Goal: Download file/media

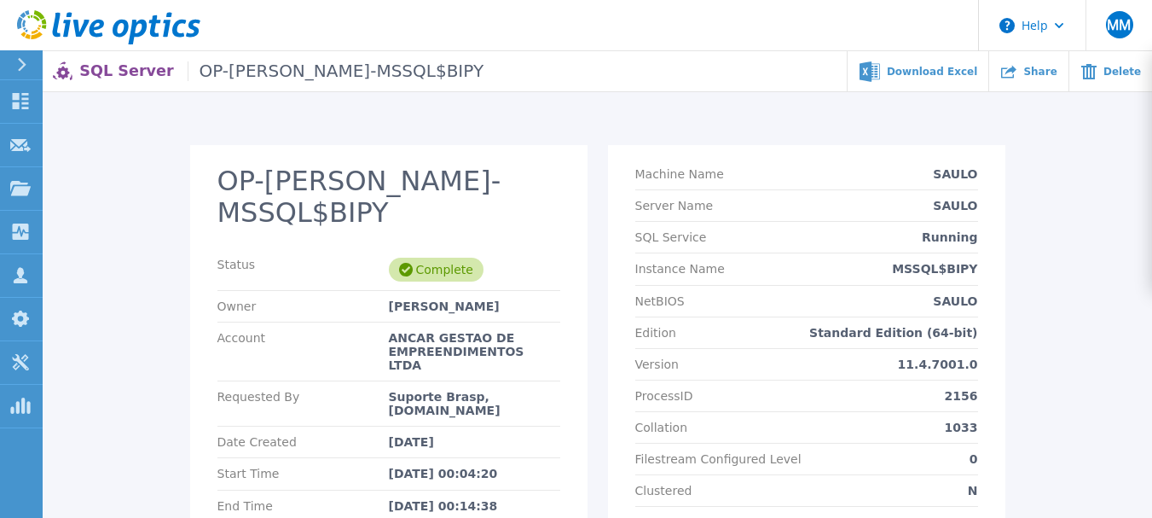
scroll to position [37, 0]
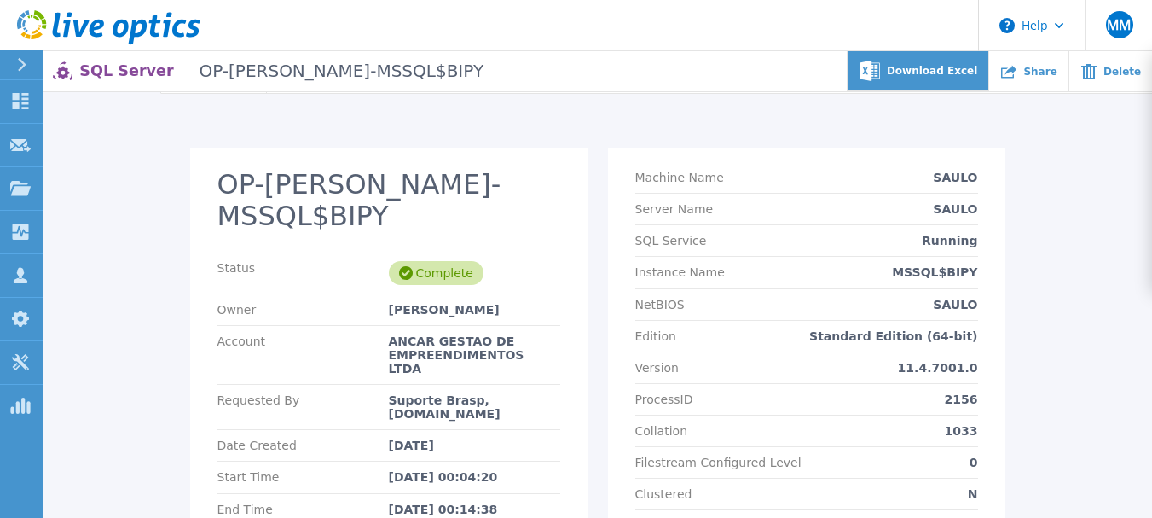
click at [949, 73] on span "Download Excel" at bounding box center [932, 71] width 90 height 10
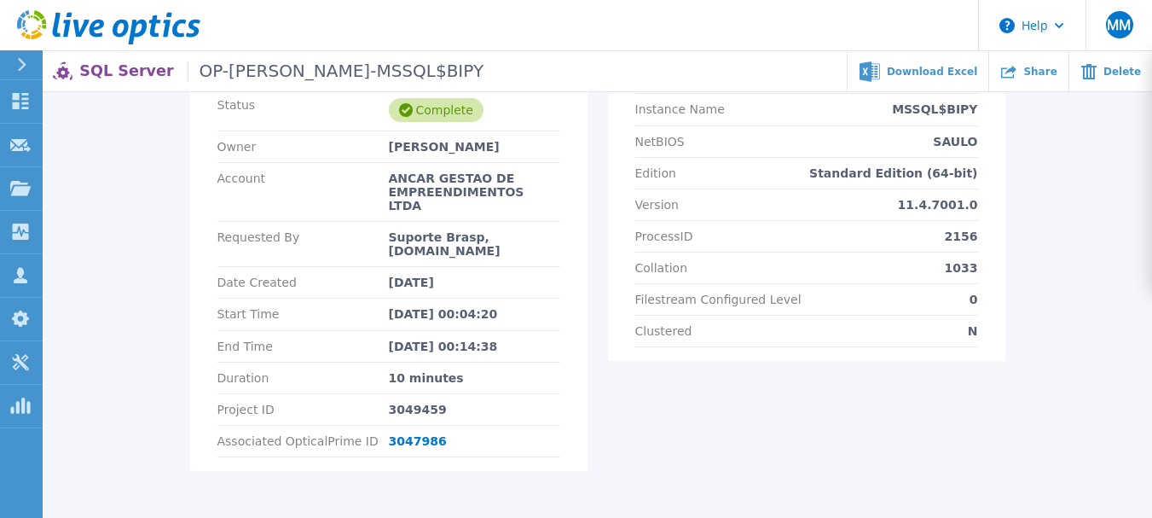
scroll to position [201, 0]
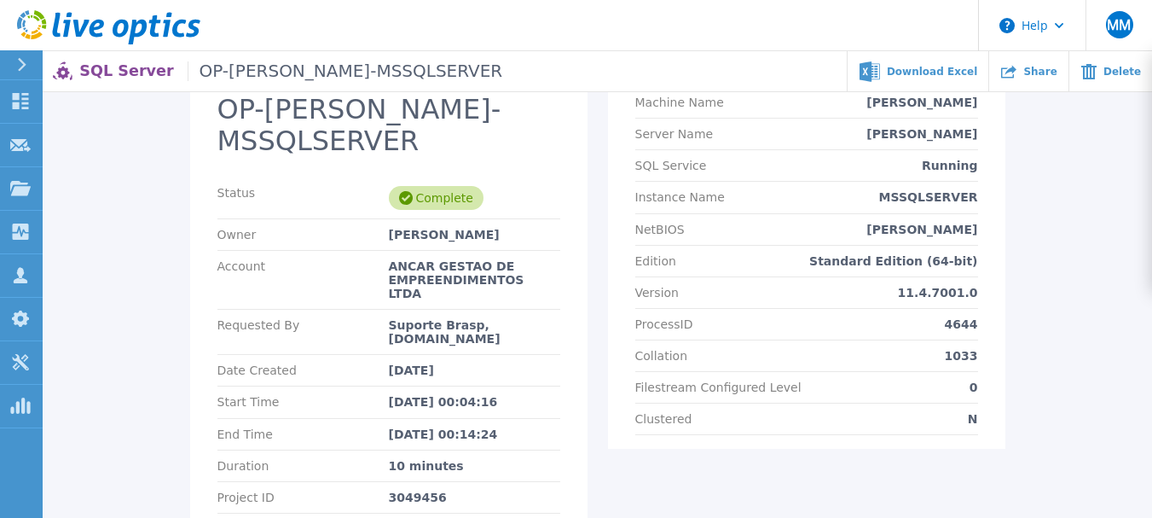
scroll to position [57, 0]
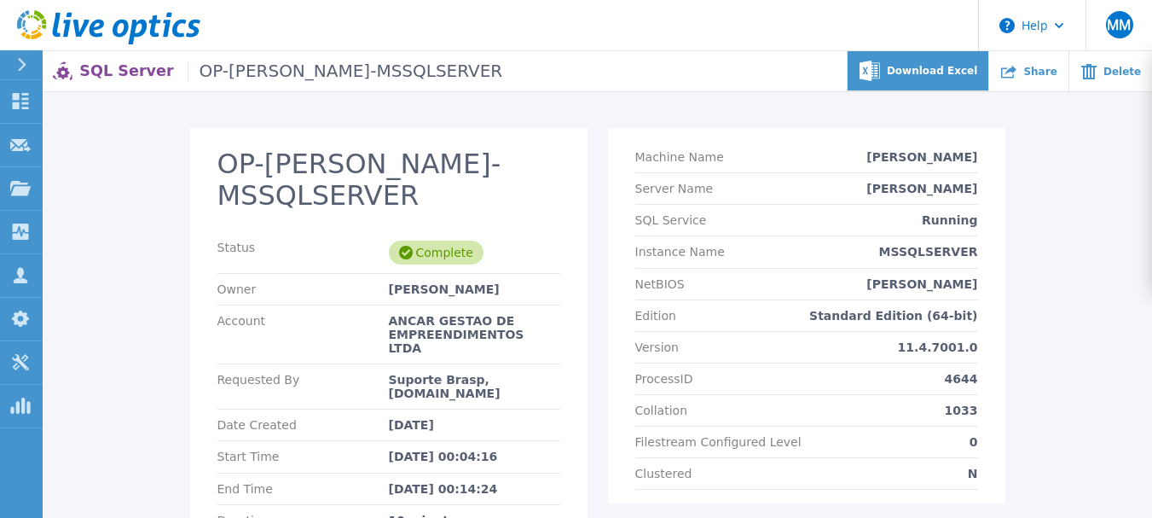
click at [932, 67] on span "Download Excel" at bounding box center [932, 71] width 90 height 10
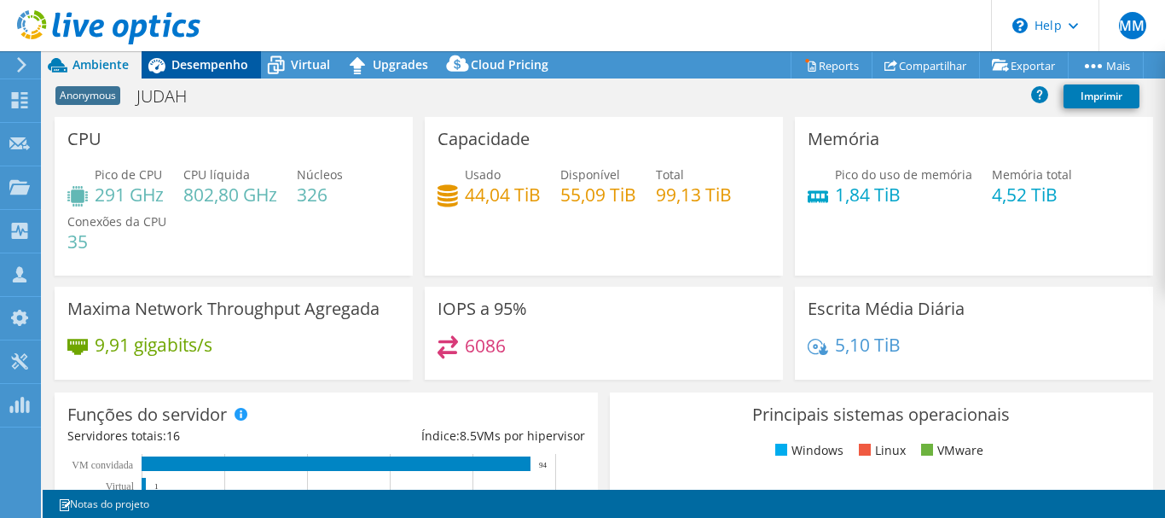
click at [206, 67] on span "Desempenho" at bounding box center [209, 64] width 77 height 16
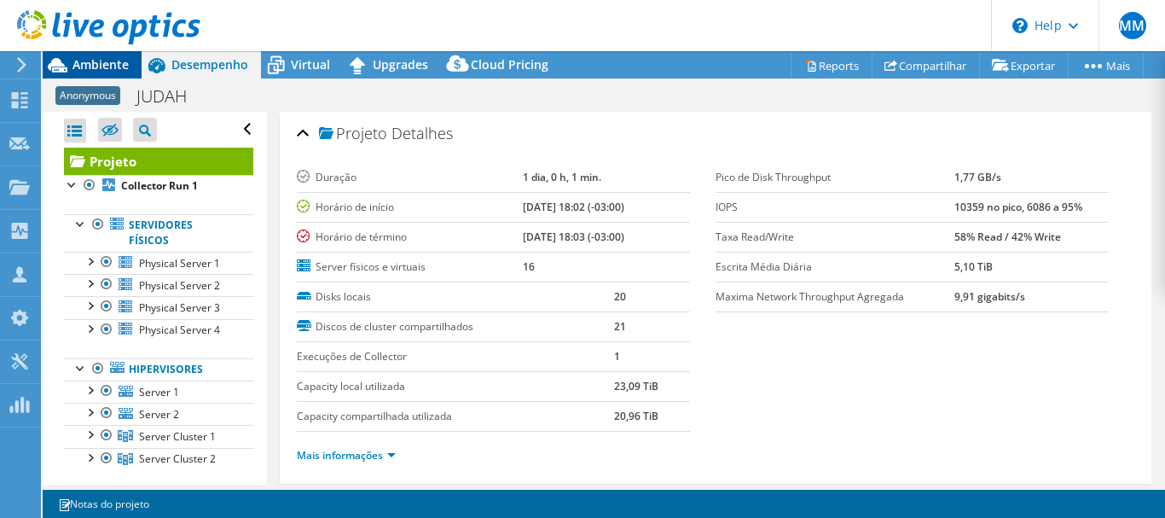
click at [84, 67] on span "Ambiente" at bounding box center [100, 64] width 56 height 16
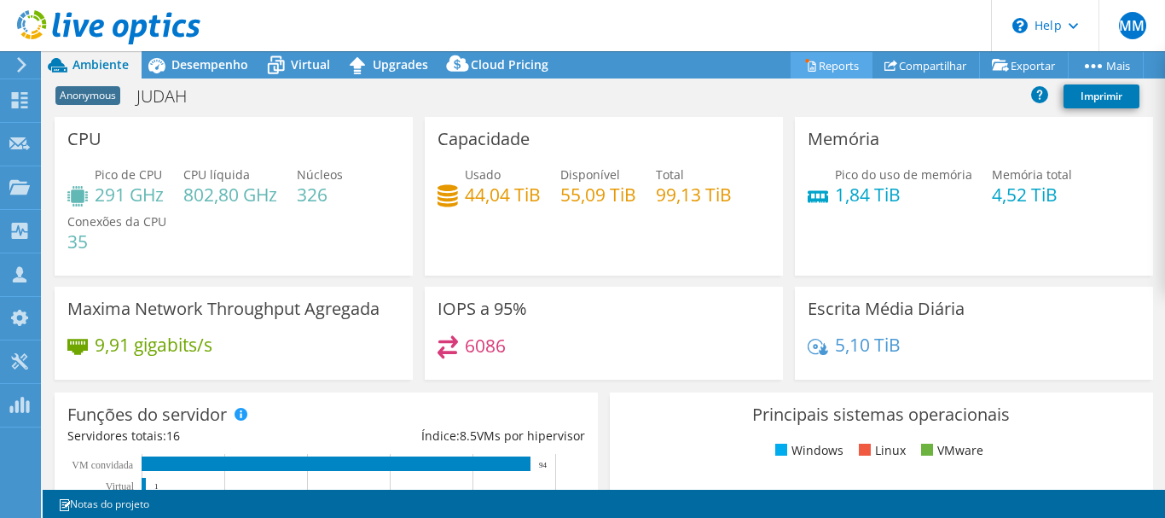
click at [813, 61] on link "Reports" at bounding box center [832, 65] width 82 height 26
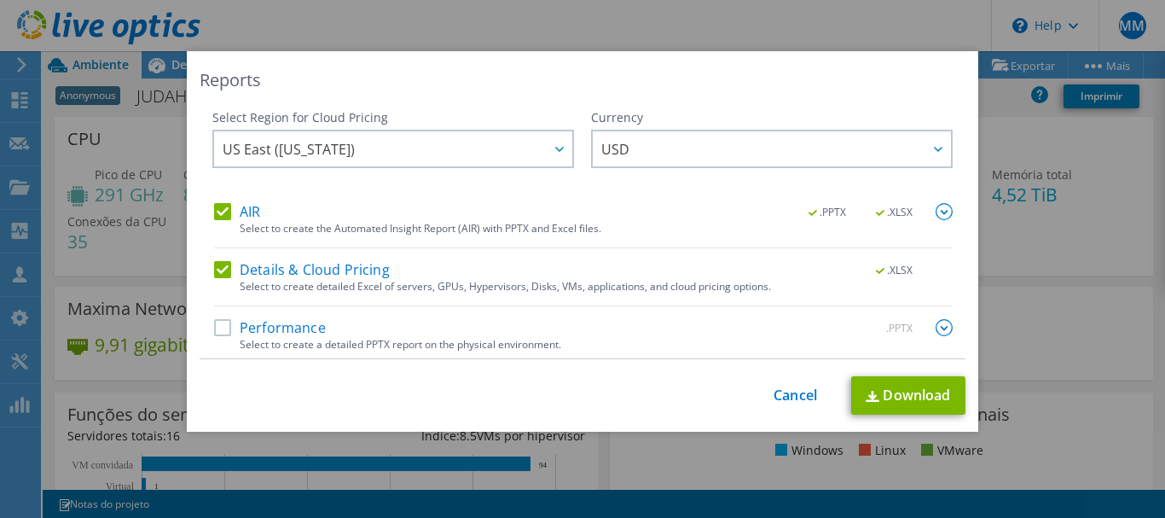
scroll to position [5, 0]
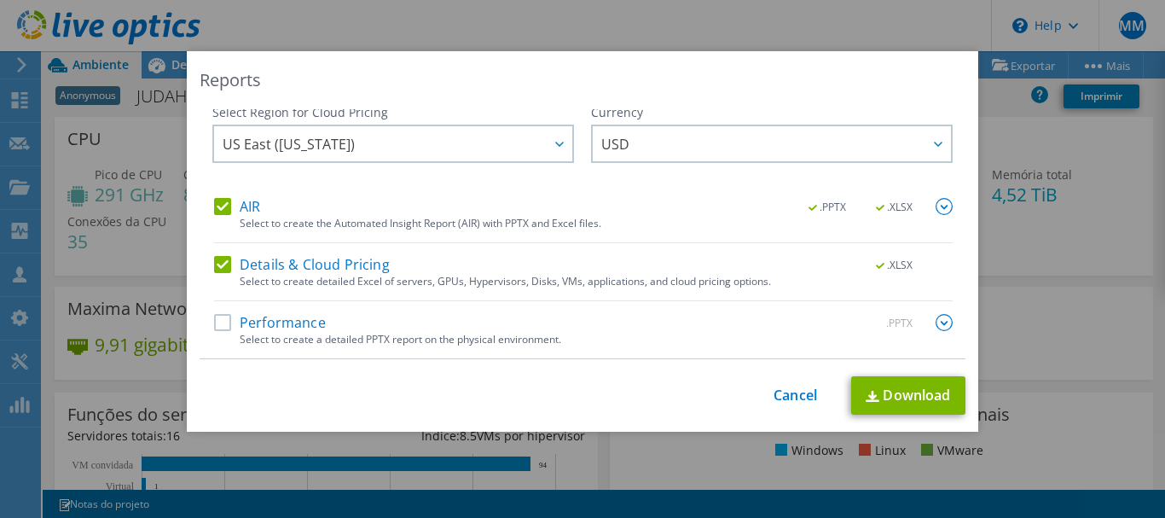
click at [217, 324] on label "Performance" at bounding box center [270, 322] width 112 height 17
click at [0, 0] on input "Performance" at bounding box center [0, 0] width 0 height 0
click at [907, 401] on link "Download" at bounding box center [908, 395] width 114 height 38
click at [594, 38] on div "Reports Select Region for Cloud Pricing Asia Pacific (Hong Kong) Asia Pacific (…" at bounding box center [582, 259] width 1165 height 518
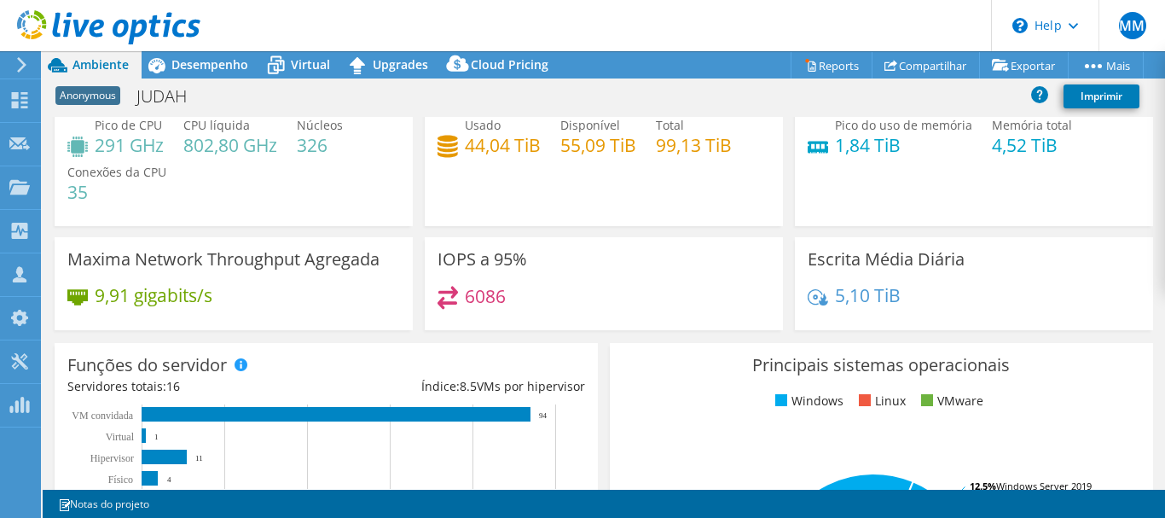
scroll to position [0, 0]
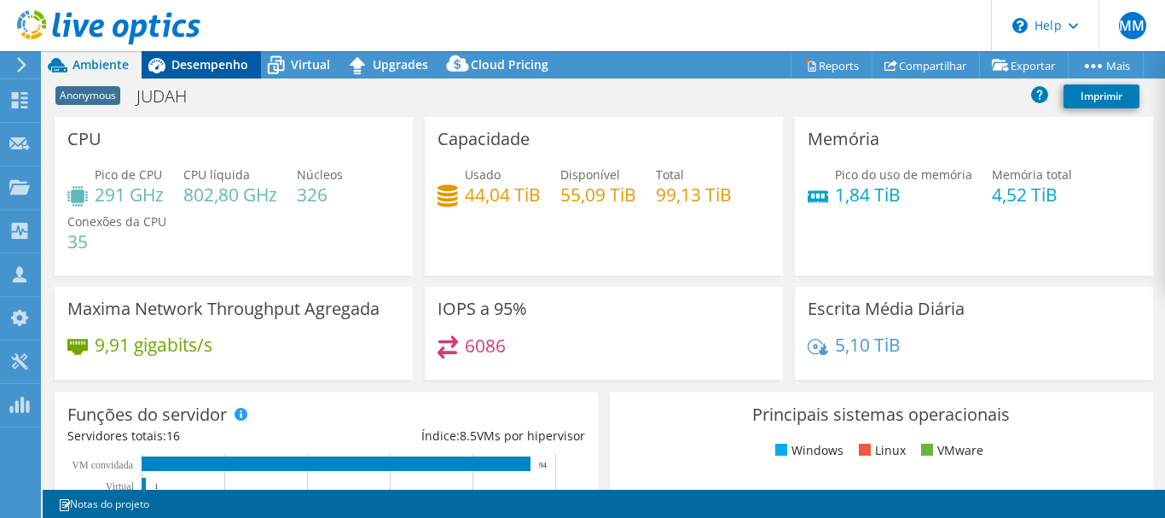
click at [201, 70] on span "Desempenho" at bounding box center [209, 64] width 77 height 16
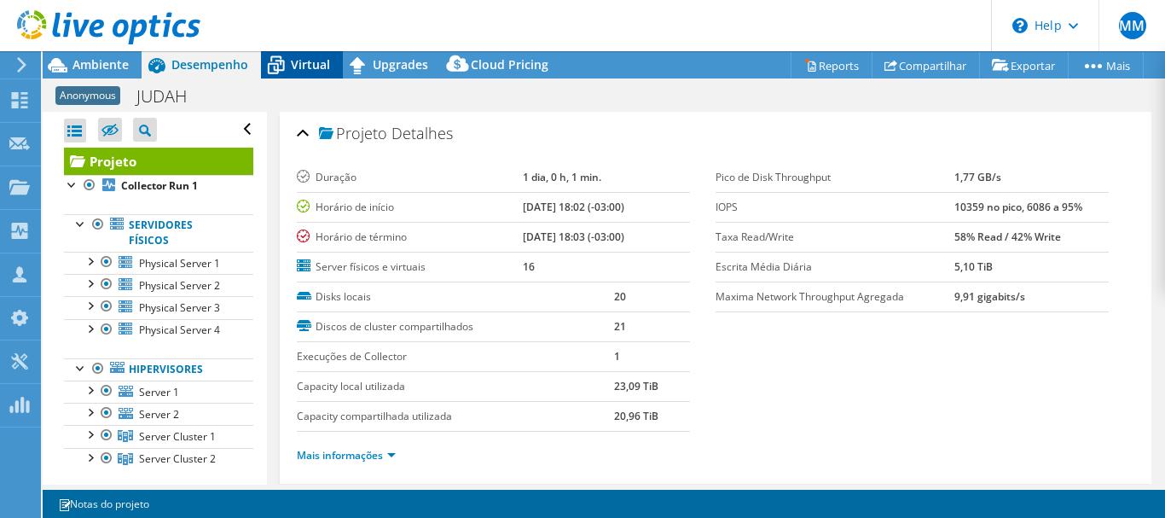
click at [315, 65] on span "Virtual" at bounding box center [310, 64] width 39 height 16
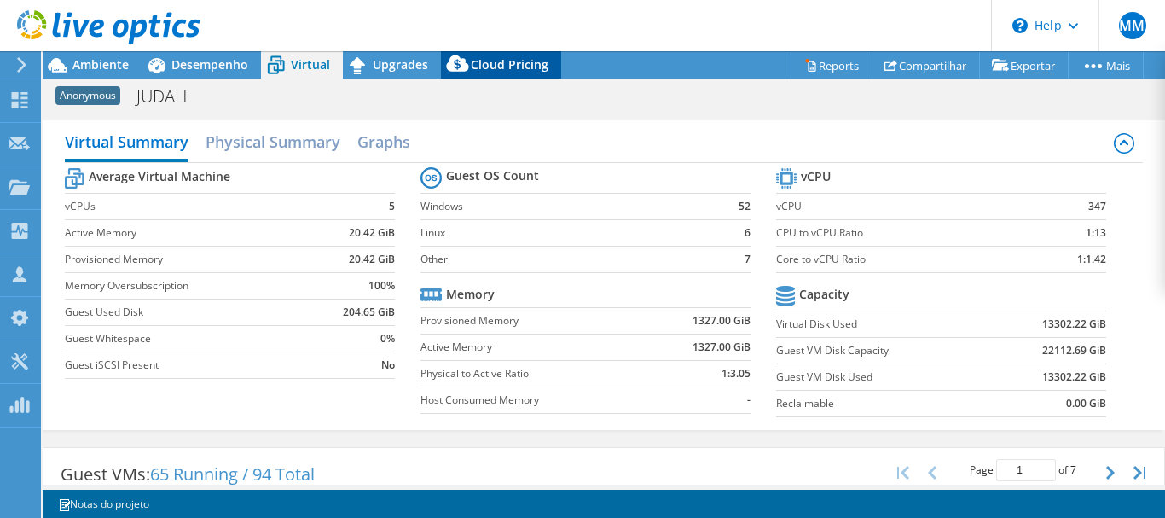
click at [499, 64] on span "Cloud Pricing" at bounding box center [510, 64] width 78 height 16
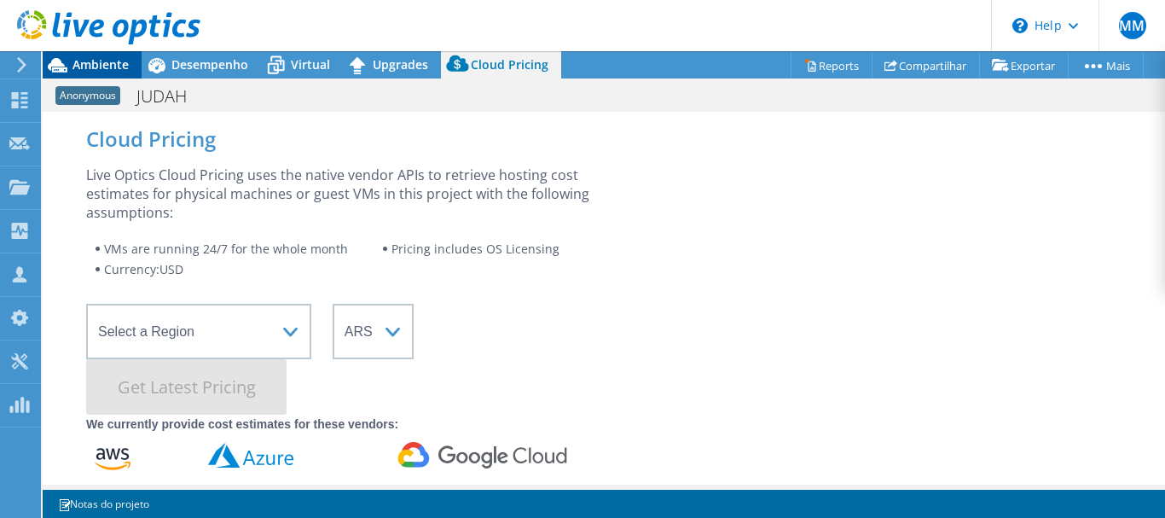
click at [78, 69] on span "Ambiente" at bounding box center [100, 64] width 56 height 16
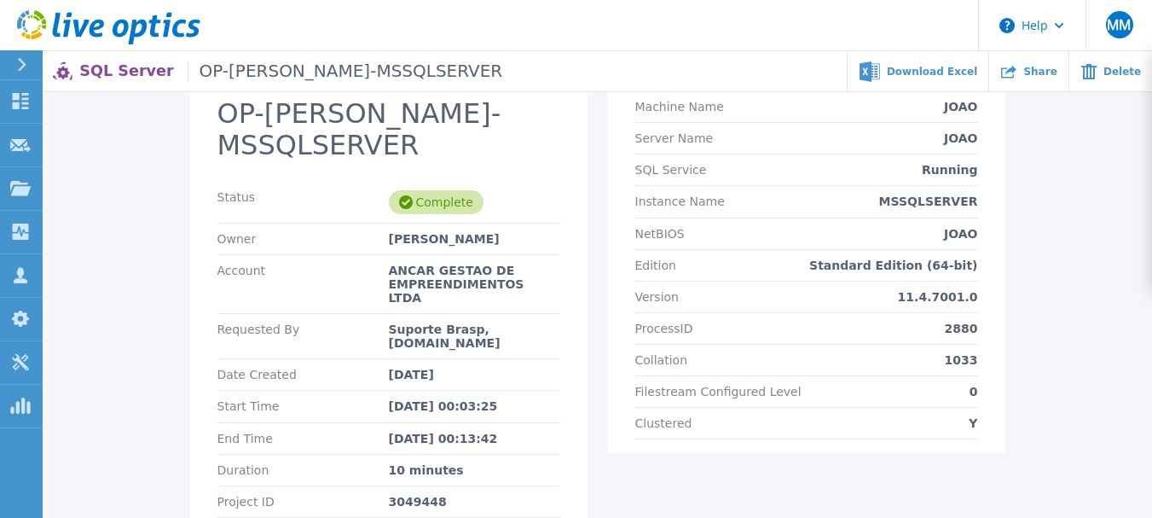
scroll to position [110, 0]
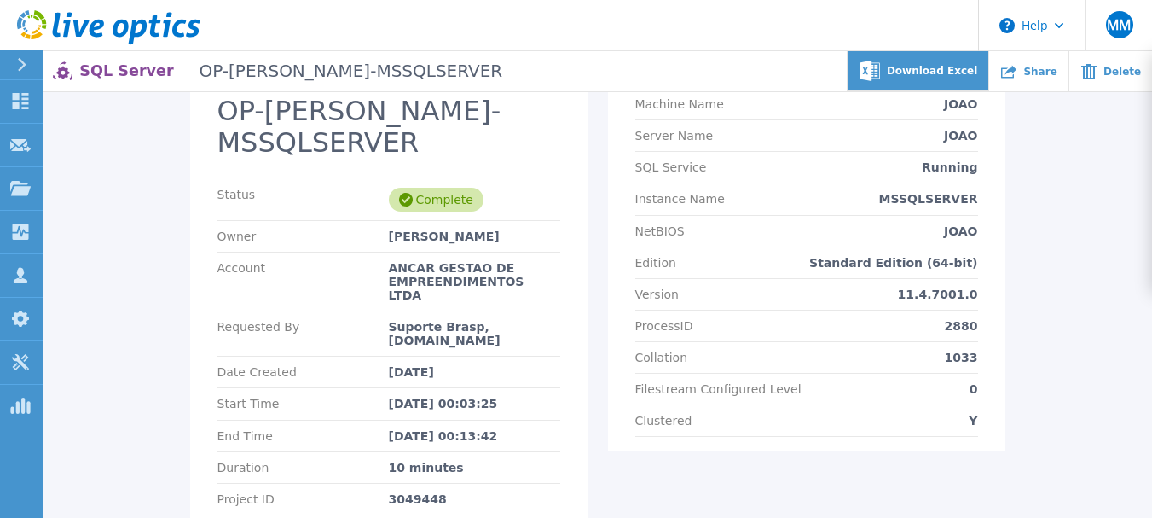
click at [941, 70] on span "Download Excel" at bounding box center [932, 71] width 90 height 10
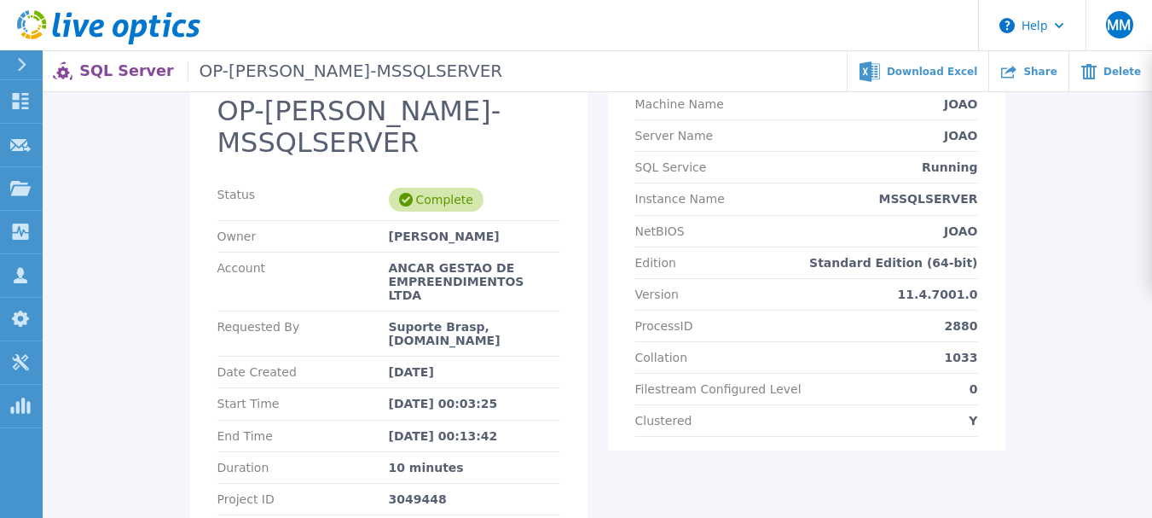
click at [1092, 231] on div "OP-JUDAH-JOAO-MSSQLSERVER Status Complete Owner Richard Ribeiro Account ANCAR G…" at bounding box center [597, 328] width 1077 height 506
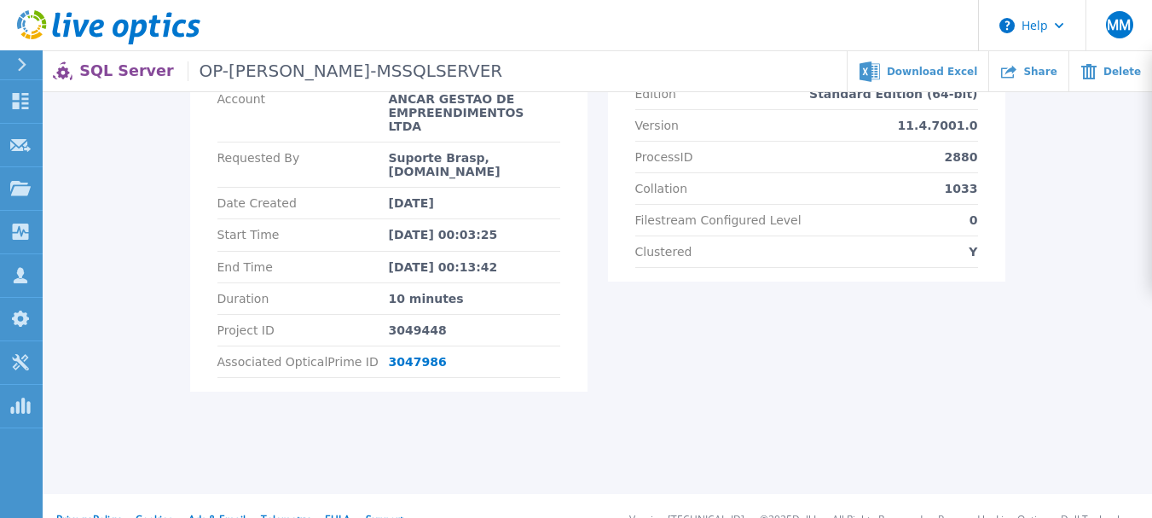
scroll to position [0, 0]
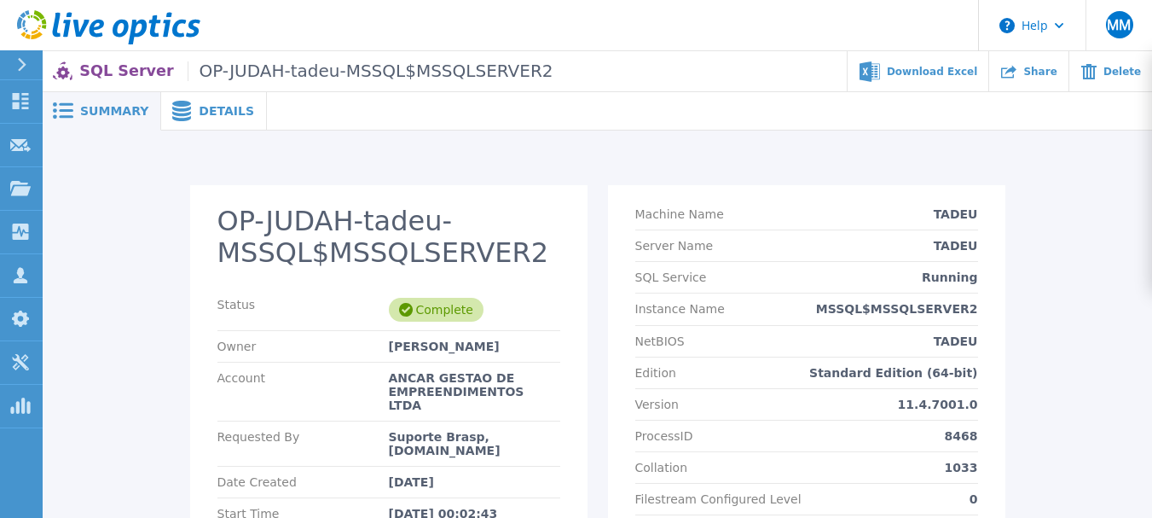
drag, startPoint x: 1155, startPoint y: 168, endPoint x: 1099, endPoint y: 148, distance: 58.8
click at [1099, 148] on div "OP-JUDAH-tadeu-MSSQL$MSSQLSERVER2 Status Complete Owner [PERSON_NAME] Account […" at bounding box center [598, 418] width 1110 height 577
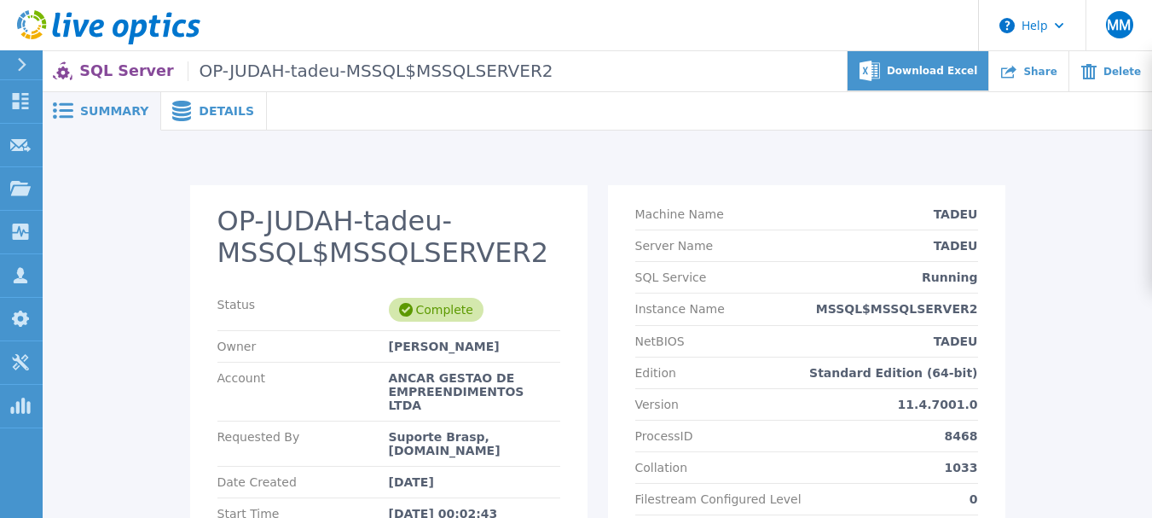
click at [935, 68] on span "Download Excel" at bounding box center [932, 71] width 90 height 10
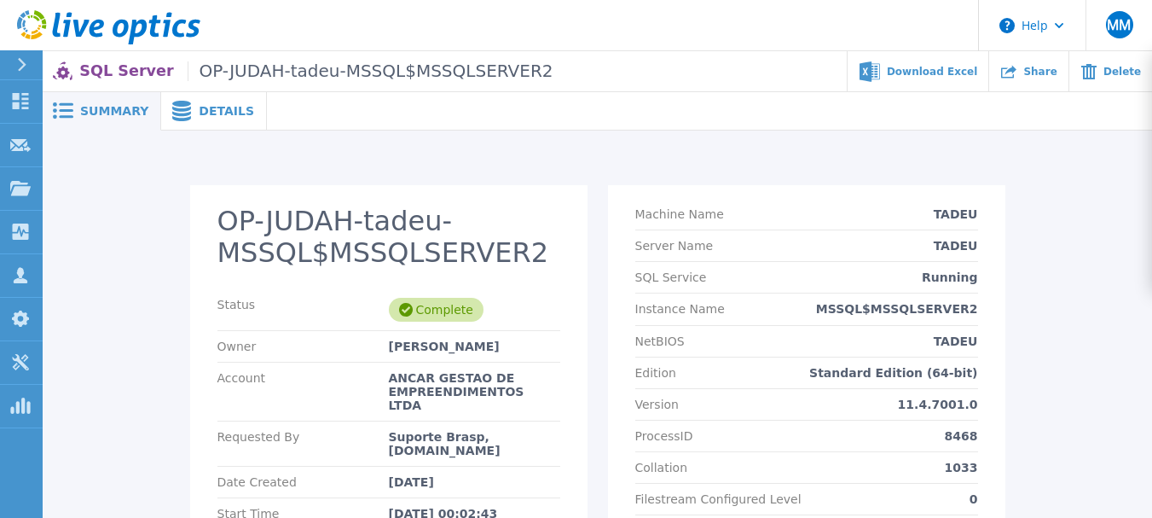
click at [88, 107] on span "Summary" at bounding box center [114, 111] width 68 height 12
click at [185, 113] on span at bounding box center [180, 111] width 38 height 20
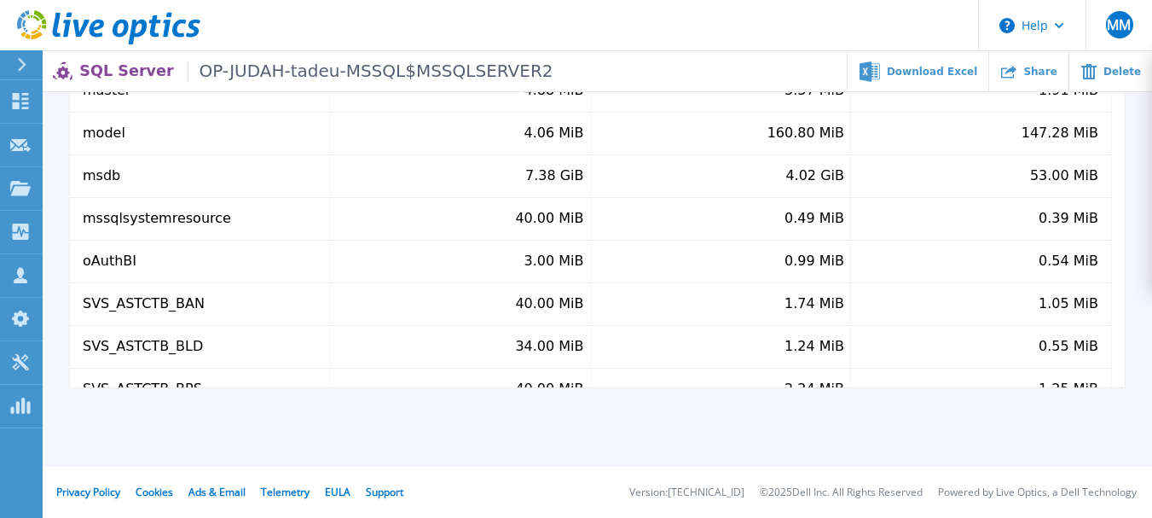
scroll to position [21, 0]
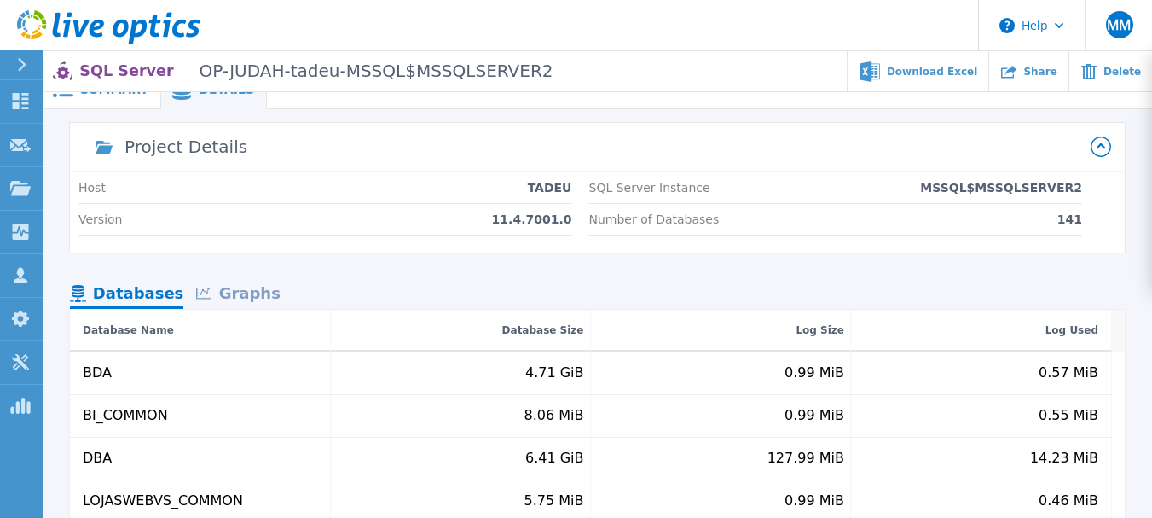
click at [237, 294] on div "Graphs" at bounding box center [237, 295] width 109 height 30
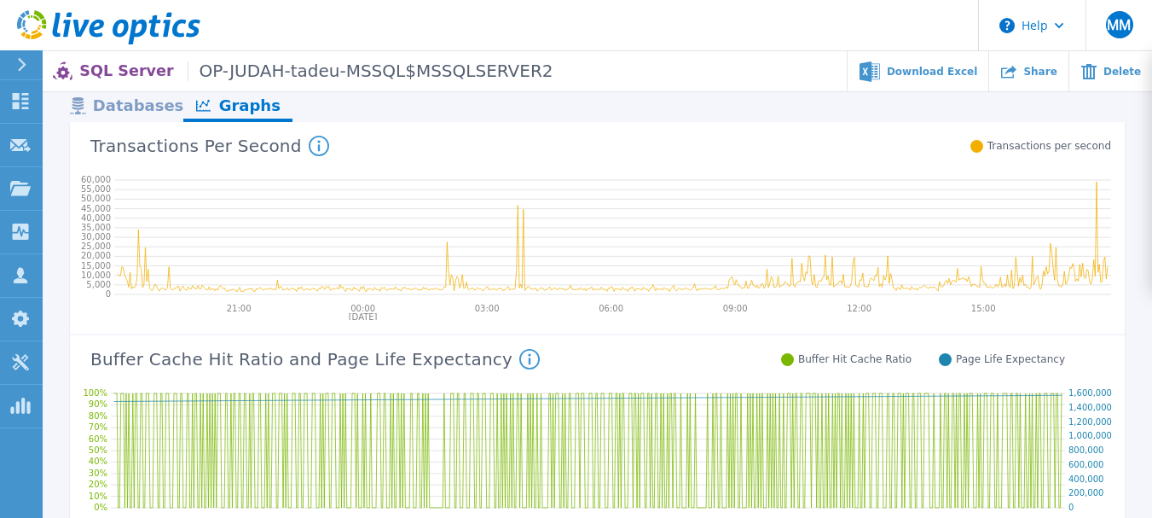
scroll to position [204, 0]
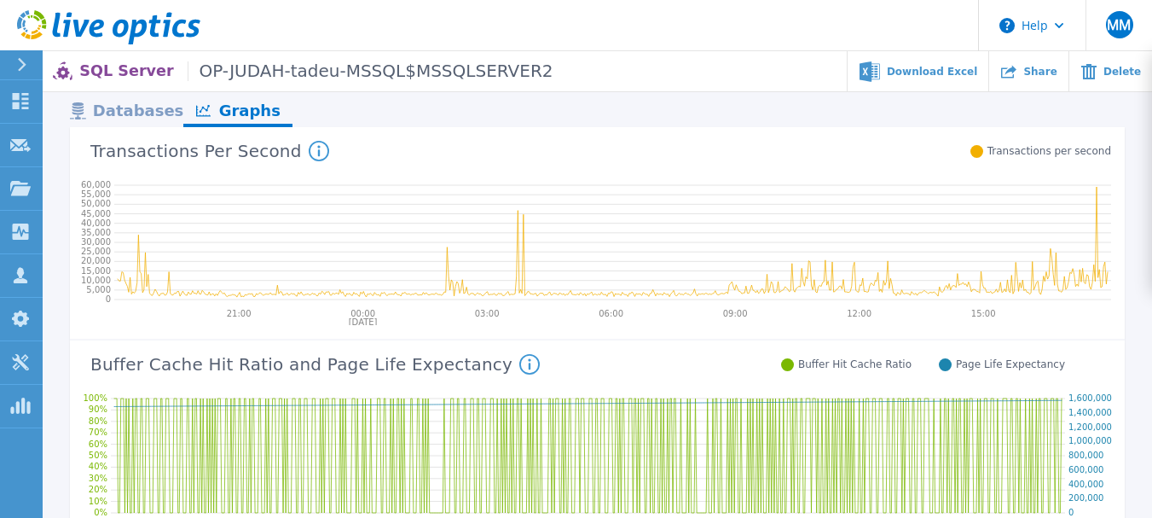
click at [123, 109] on div "Databases" at bounding box center [126, 112] width 113 height 30
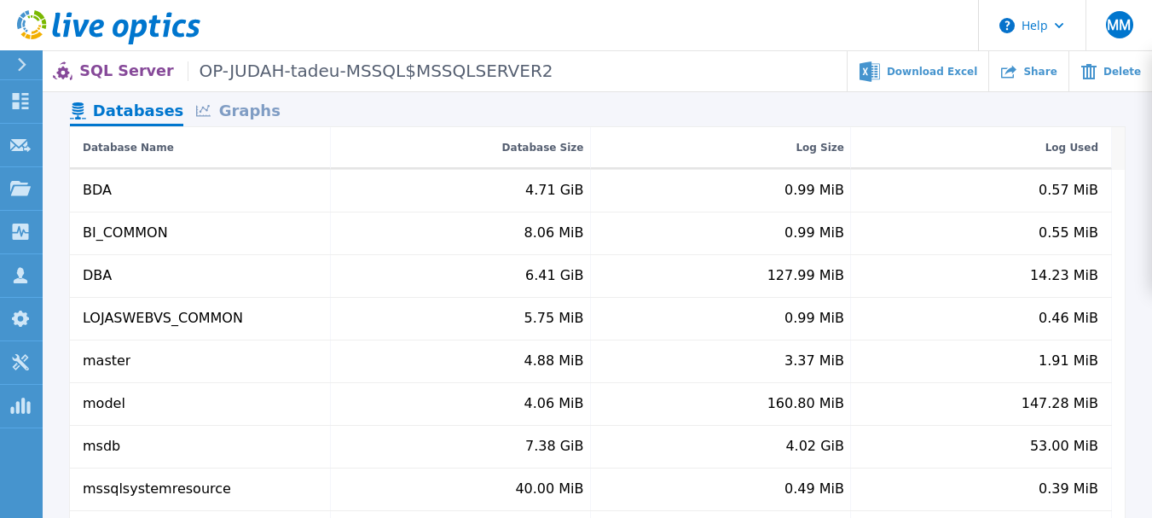
click at [226, 111] on div "Graphs" at bounding box center [237, 112] width 109 height 30
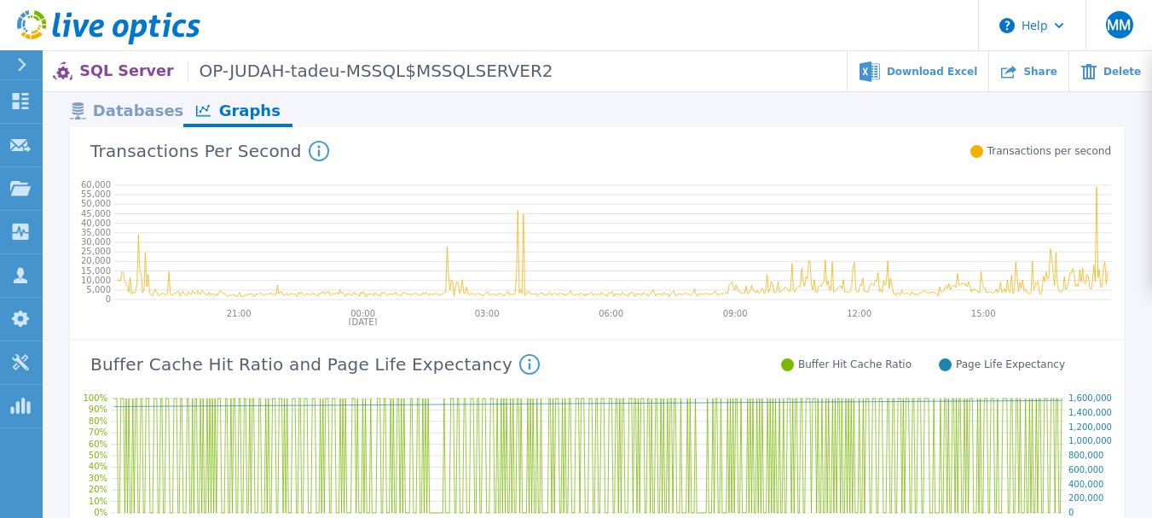
click at [136, 119] on div "Databases" at bounding box center [126, 112] width 113 height 30
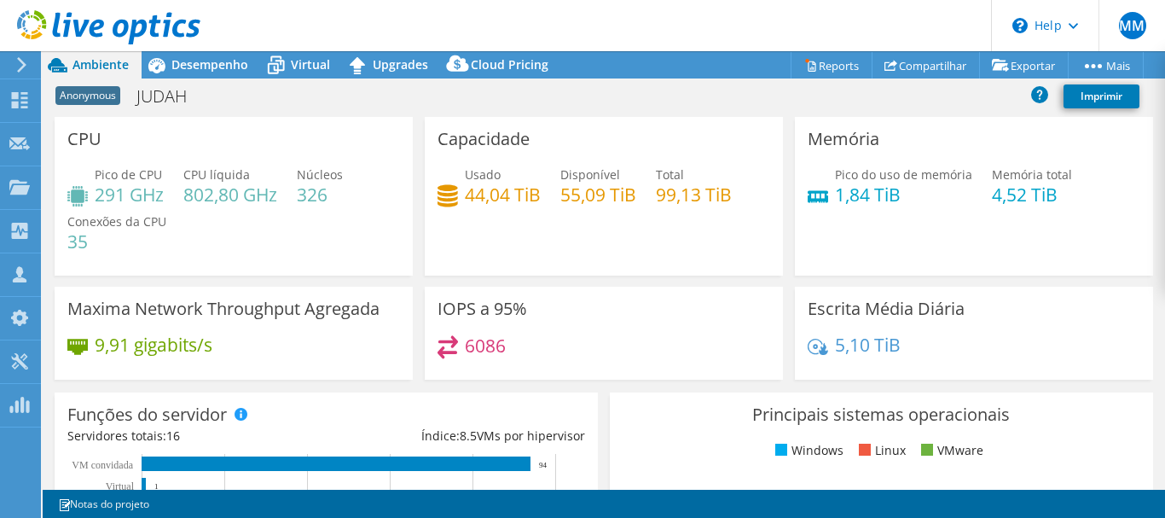
select select "USD"
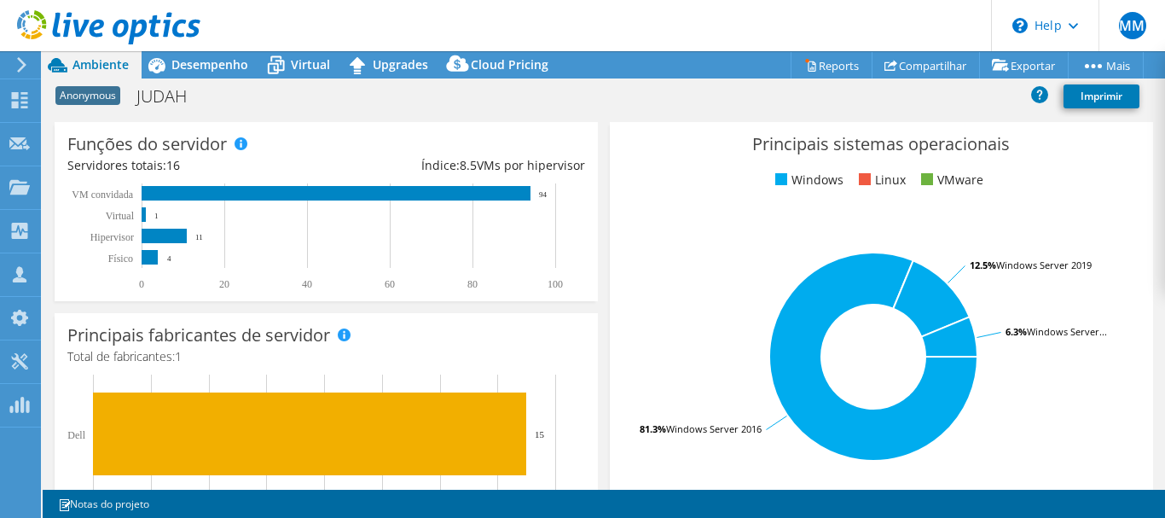
scroll to position [193, 0]
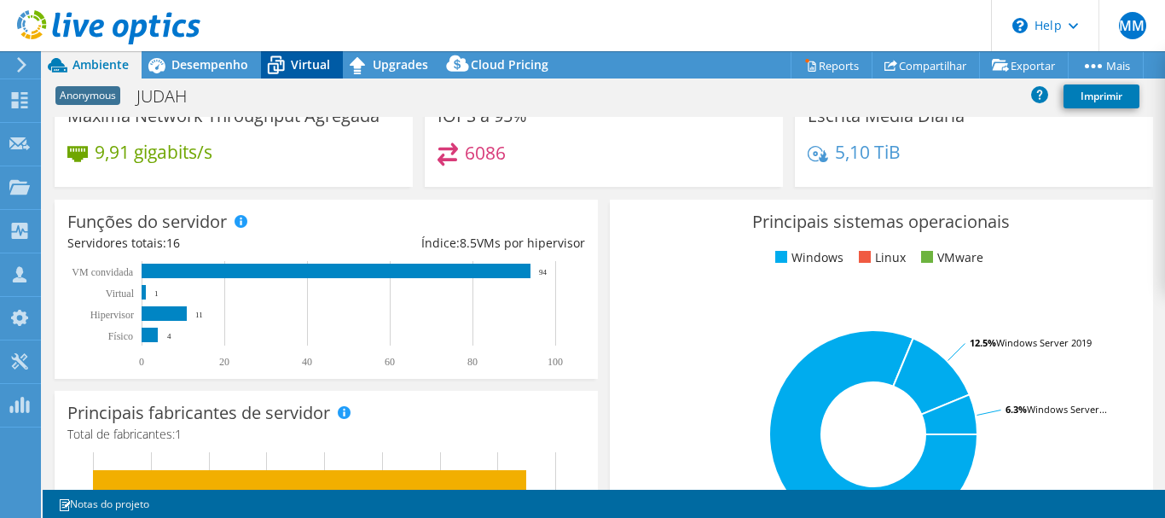
click at [309, 72] on span "Virtual" at bounding box center [310, 64] width 39 height 16
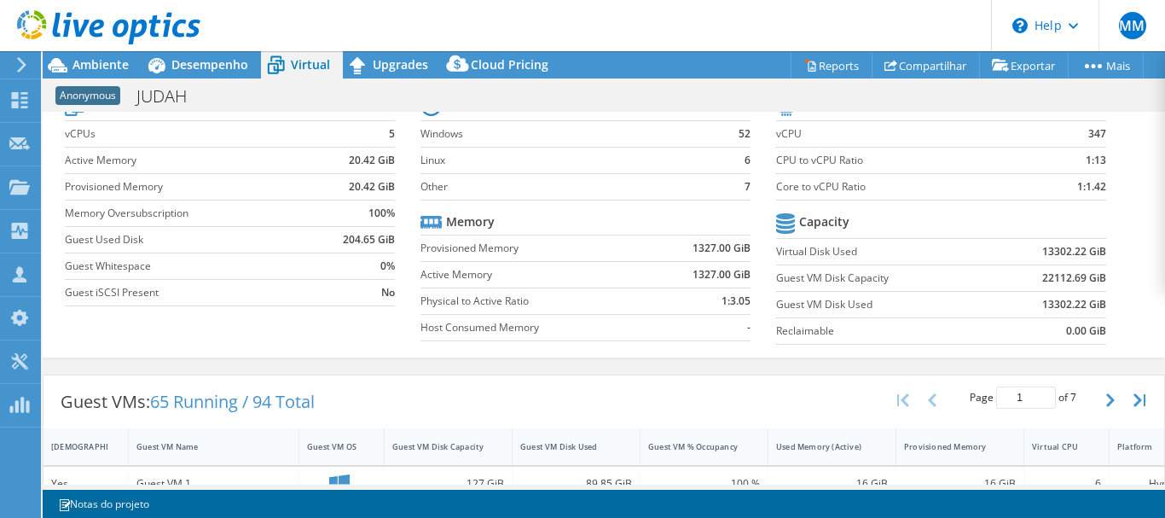
scroll to position [0, 0]
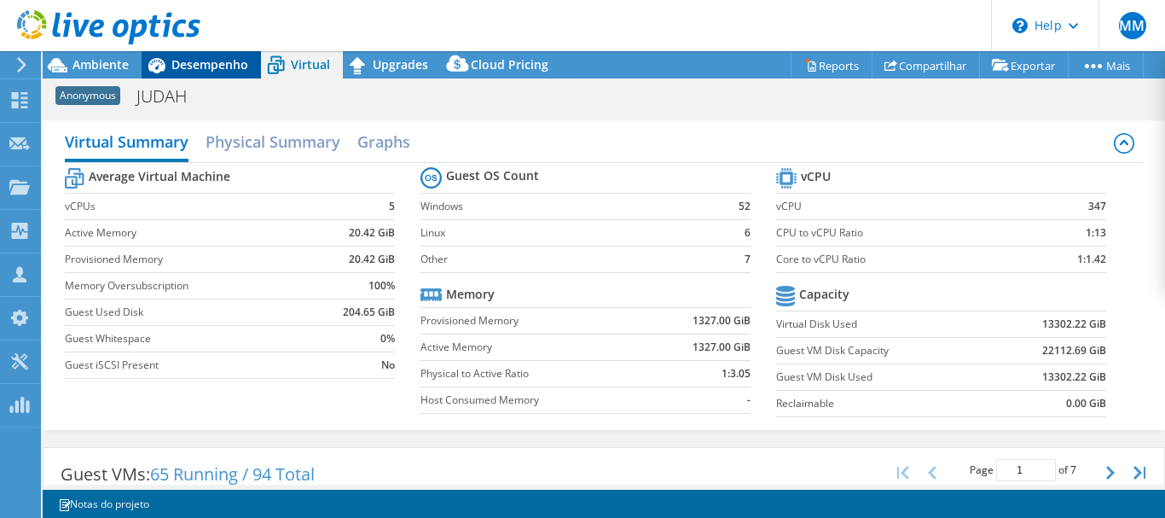
click at [206, 59] on span "Desempenho" at bounding box center [209, 64] width 77 height 16
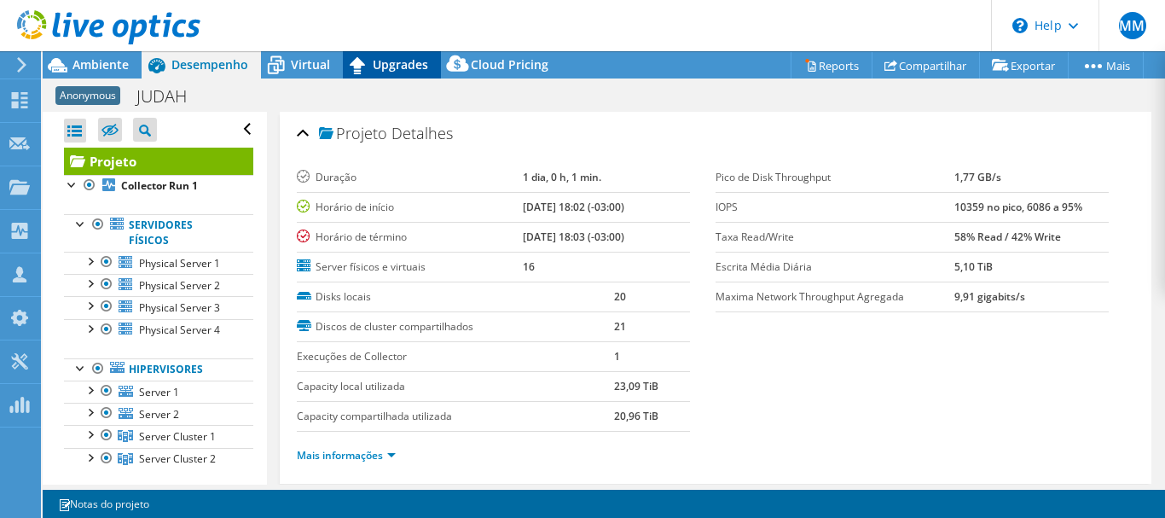
click at [402, 63] on span "Upgrades" at bounding box center [400, 64] width 55 height 16
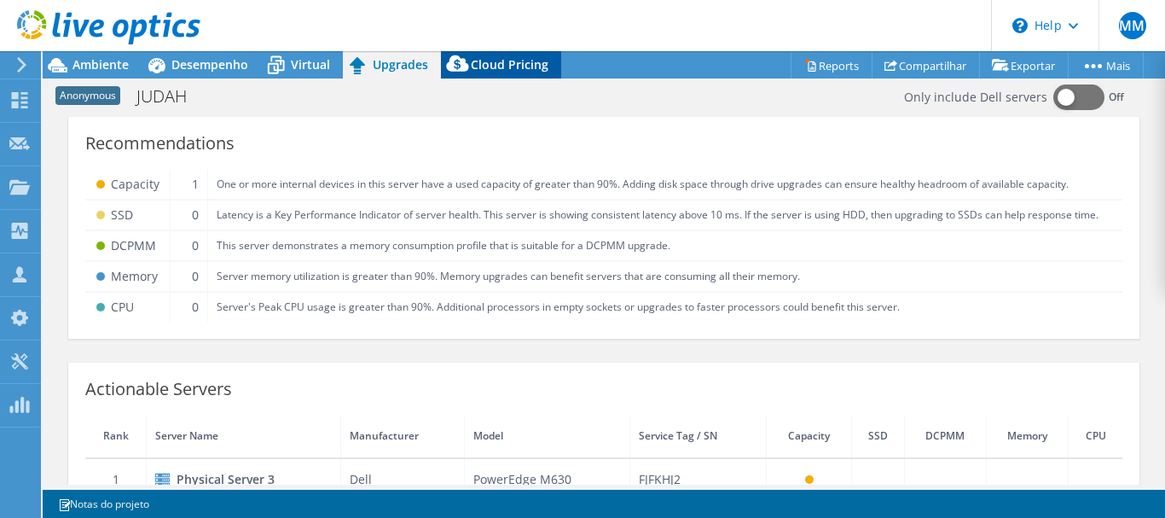
click at [516, 62] on span "Cloud Pricing" at bounding box center [510, 64] width 78 height 16
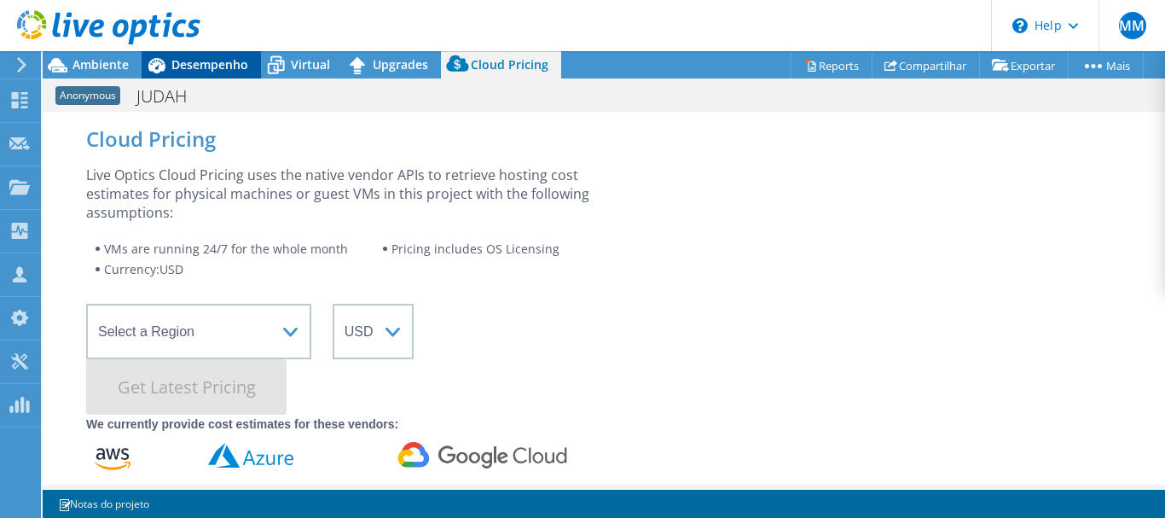
click at [197, 62] on span "Desempenho" at bounding box center [209, 64] width 77 height 16
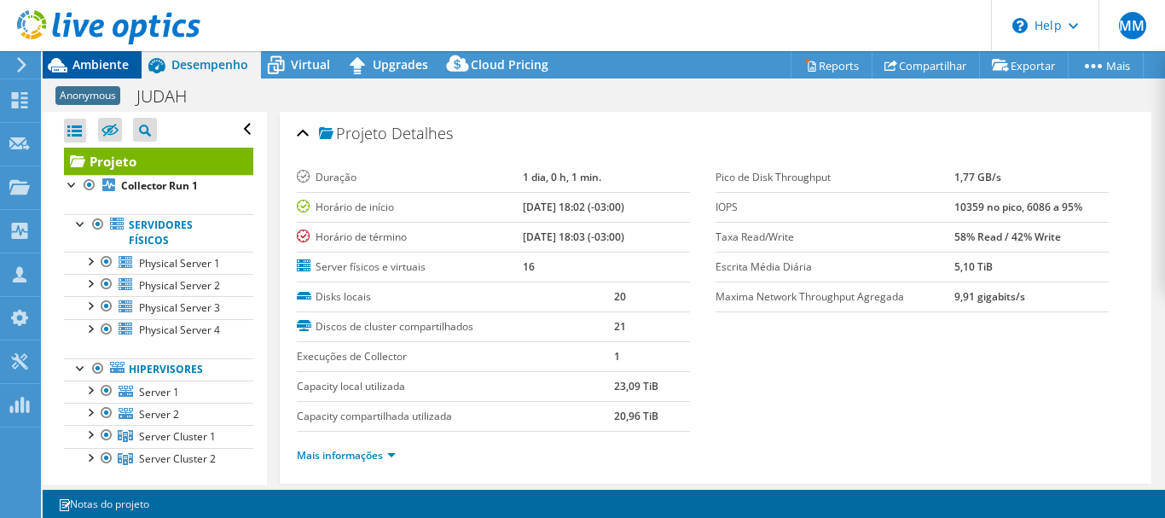
click at [85, 67] on span "Ambiente" at bounding box center [100, 64] width 56 height 16
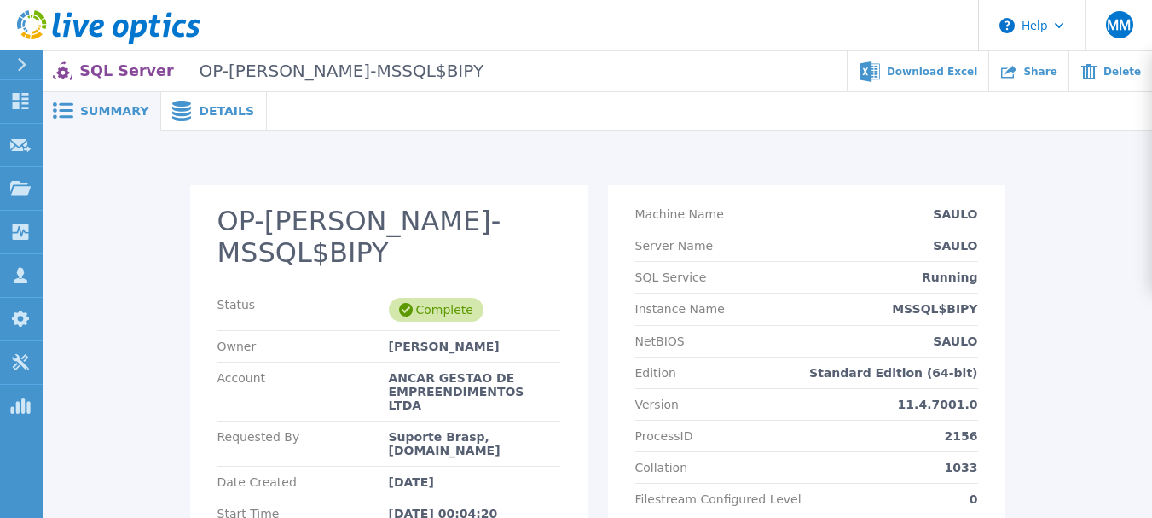
drag, startPoint x: 1159, startPoint y: 313, endPoint x: 1131, endPoint y: 177, distance: 138.5
click at [1131, 177] on div "OP-JUDAH-saulo-MSSQL$BIPY Status Complete Owner Richard Ribeiro Account ANCAR G…" at bounding box center [598, 418] width 1110 height 577
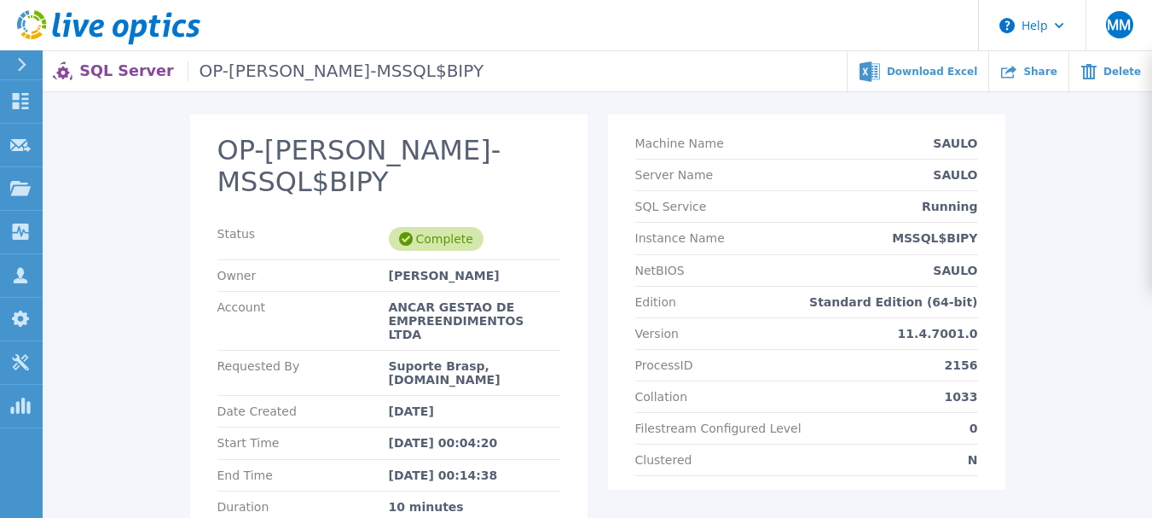
scroll to position [63, 0]
